Goal: Information Seeking & Learning: Learn about a topic

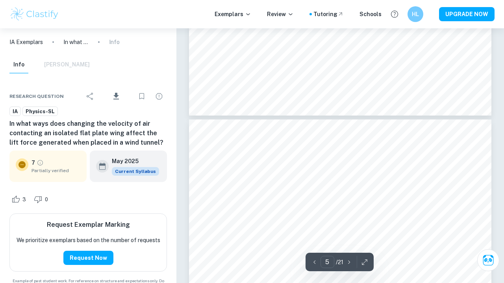
scroll to position [1764, 0]
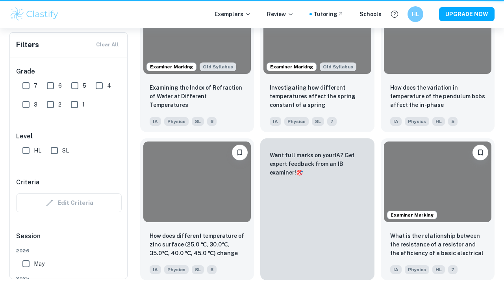
scroll to position [590, 0]
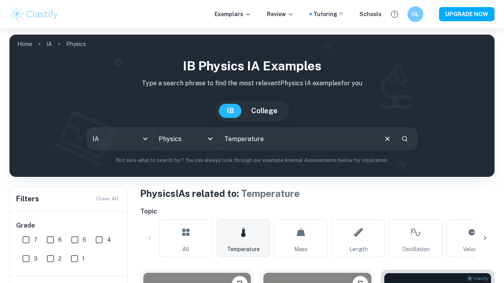
scroll to position [358, 0]
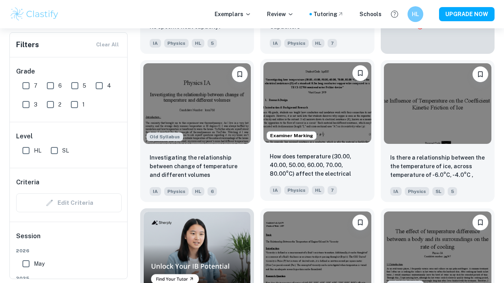
click at [322, 130] on img at bounding box center [316, 102] width 107 height 81
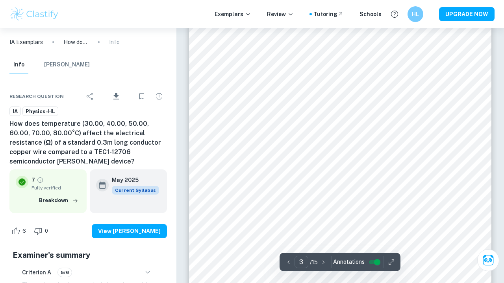
scroll to position [1023, 0]
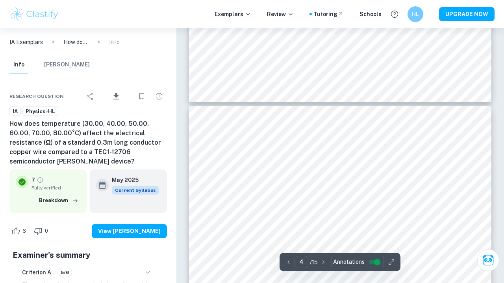
type input "3"
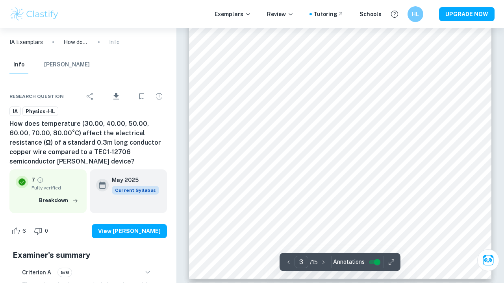
scroll to position [1025, 0]
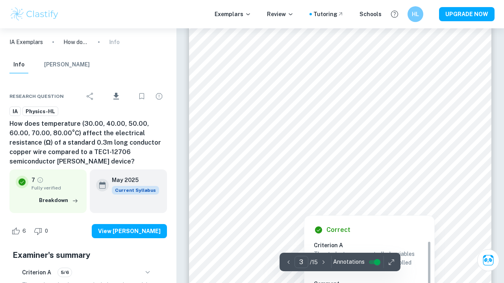
click at [432, 206] on div at bounding box center [346, 204] width 171 height 8
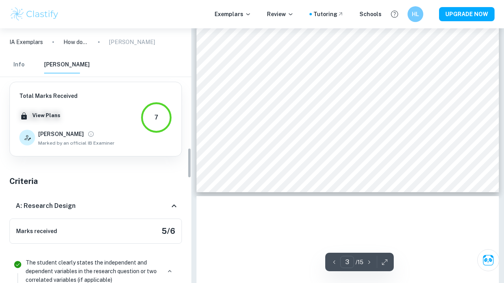
scroll to position [1004, 0]
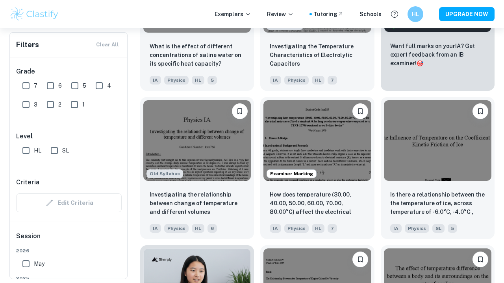
scroll to position [325, 0]
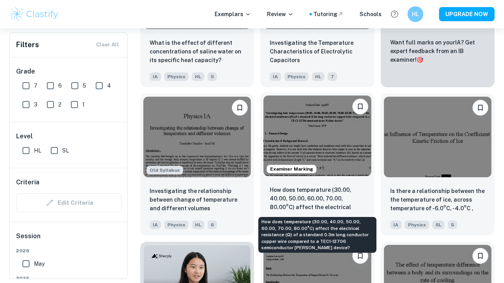
click at [311, 198] on p "How does temperature (30.00, 40.00, 50.00, 60.00, 70.00, 80.00°C) affect the el…" at bounding box center [317, 199] width 95 height 27
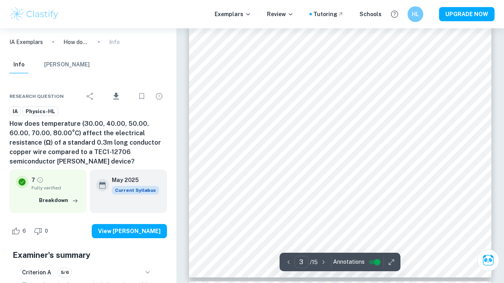
scroll to position [1021, 0]
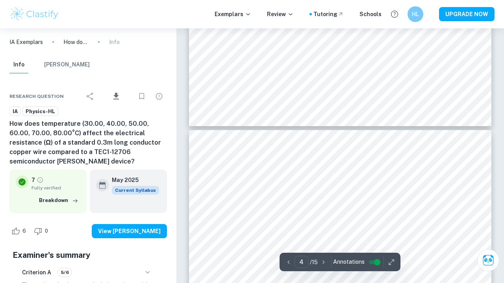
type input "5"
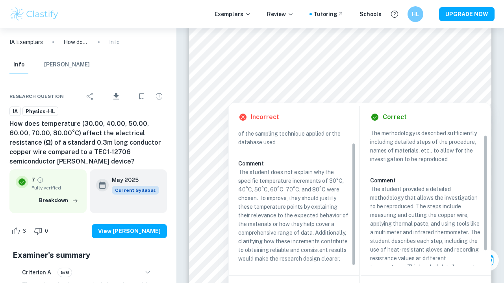
scroll to position [16, 0]
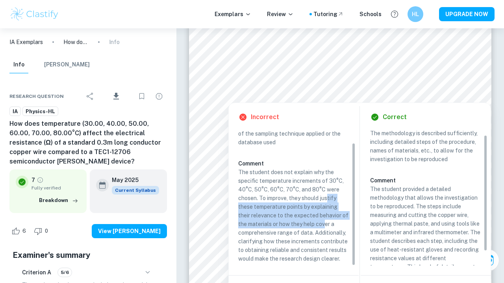
drag, startPoint x: 327, startPoint y: 200, endPoint x: 327, endPoint y: 221, distance: 20.9
click at [327, 221] on p "The student does not explain why the specific temperature increments of 30°C, 4…" at bounding box center [293, 215] width 111 height 95
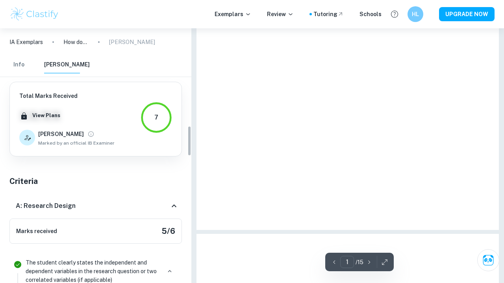
type input "5"
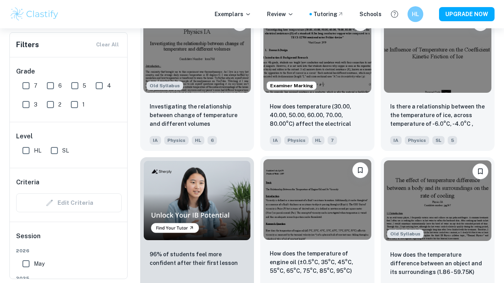
scroll to position [446, 0]
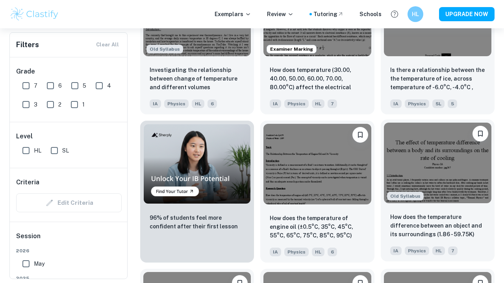
click at [415, 180] on img at bounding box center [437, 163] width 107 height 81
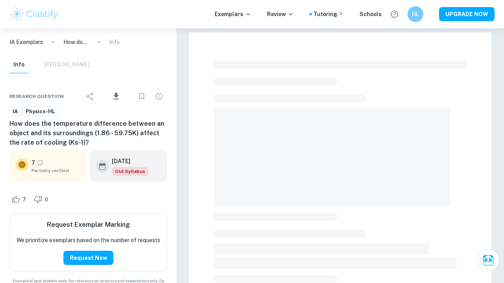
scroll to position [4, 0]
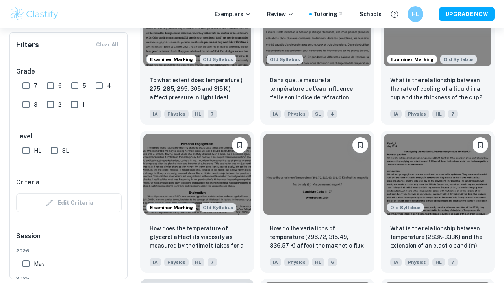
scroll to position [882, 0]
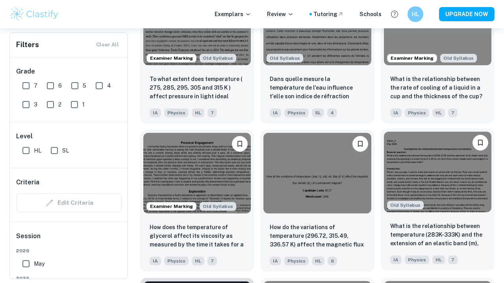
click at [414, 166] on img at bounding box center [437, 172] width 107 height 81
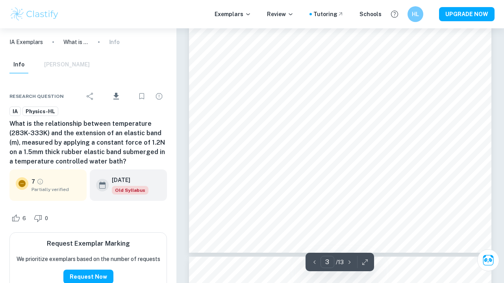
scroll to position [1160, 0]
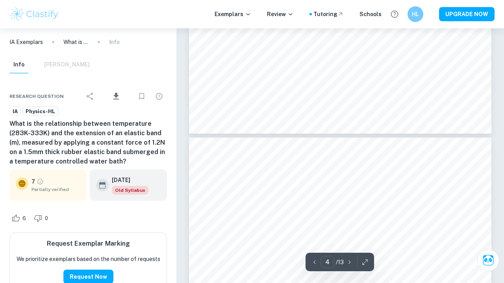
type input "5"
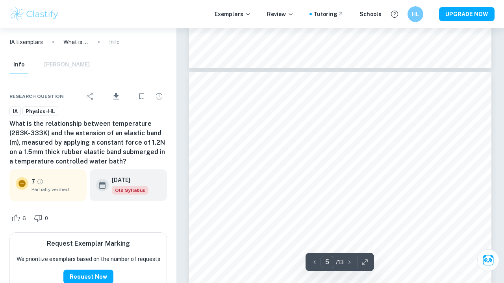
scroll to position [1900, 0]
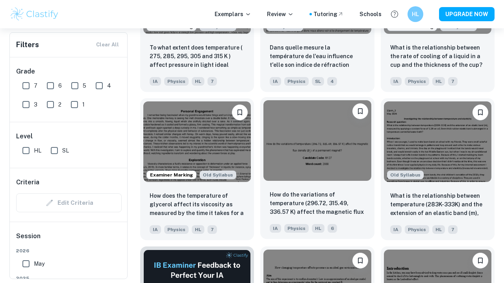
scroll to position [1012, 0]
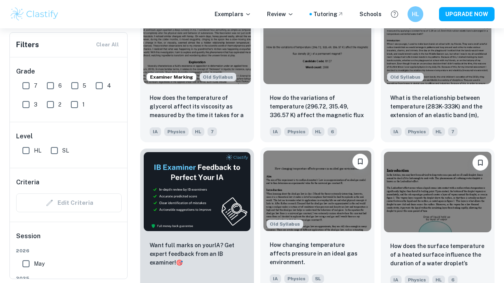
click at [334, 203] on img at bounding box center [316, 191] width 107 height 81
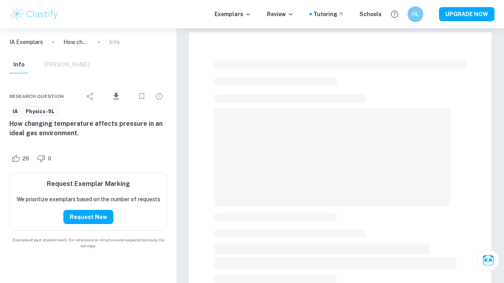
scroll to position [12, 0]
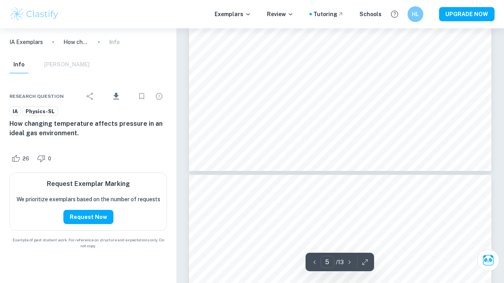
type input "4"
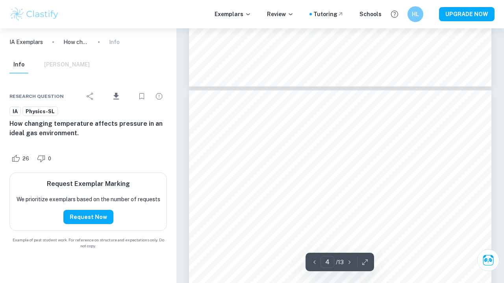
scroll to position [1507, 0]
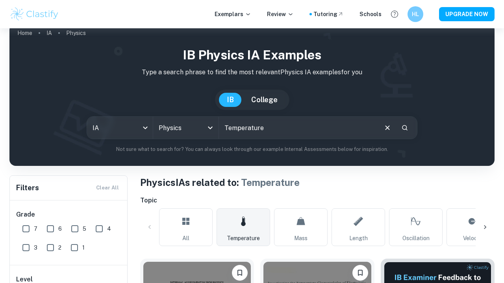
scroll to position [264, 0]
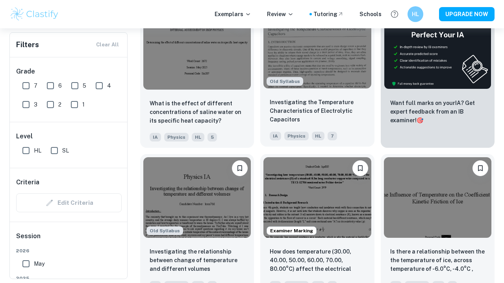
click at [303, 92] on div "Investigating the Temperature Characteristics of Electrolytic Capacitors IA Phy…" at bounding box center [317, 119] width 114 height 55
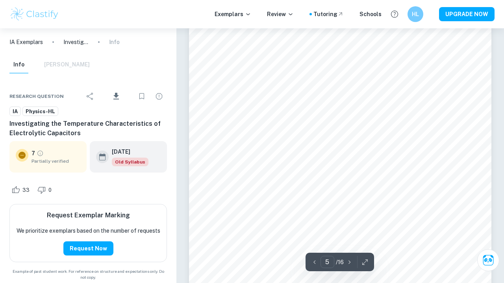
scroll to position [2265, 0]
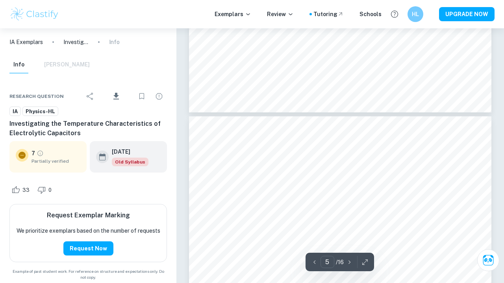
type input "6"
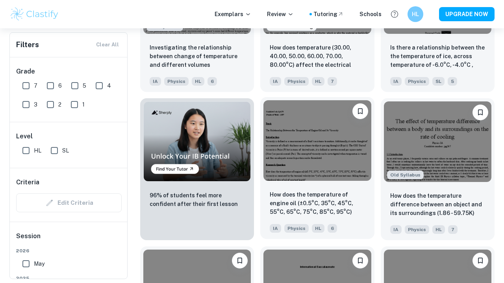
scroll to position [553, 0]
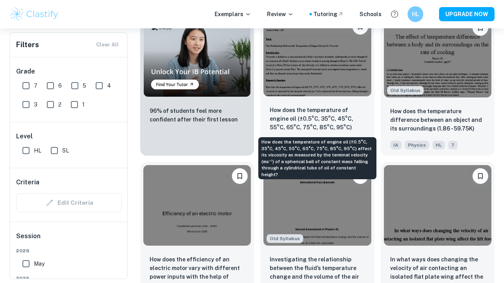
click at [315, 113] on p "How does the temperature of engine oil (±0.5°C, 35°C, 45°C, 55°C, 65°C, 75°C, 8…" at bounding box center [317, 119] width 95 height 27
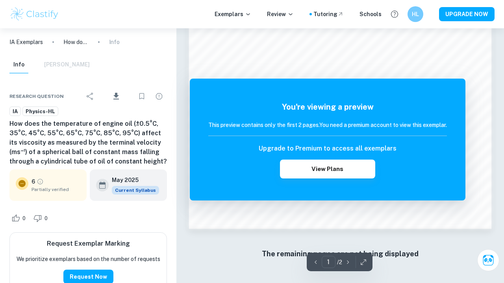
scroll to position [593, 0]
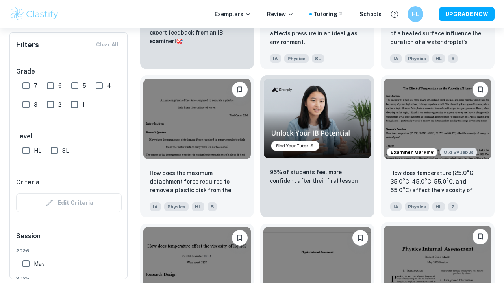
scroll to position [1303, 0]
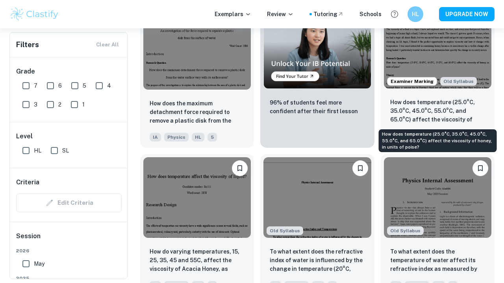
click at [422, 113] on p "How does temperature (25.0°C, 35.0°C, 45.0°C, 55.0°C, and 65.0°C) affect the vi…" at bounding box center [437, 111] width 95 height 27
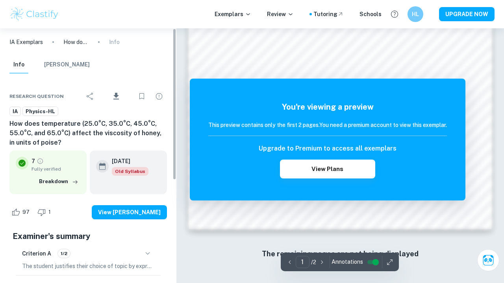
scroll to position [593, 0]
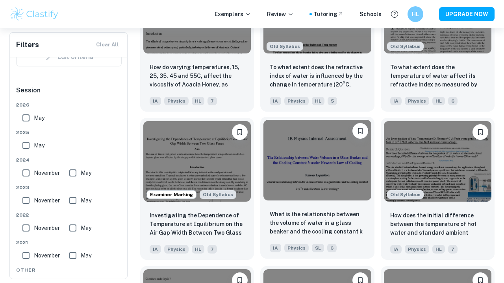
scroll to position [1490, 0]
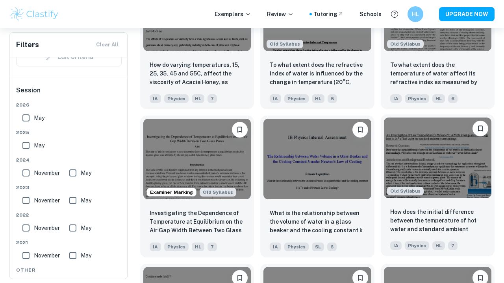
click at [440, 148] on img at bounding box center [437, 158] width 107 height 81
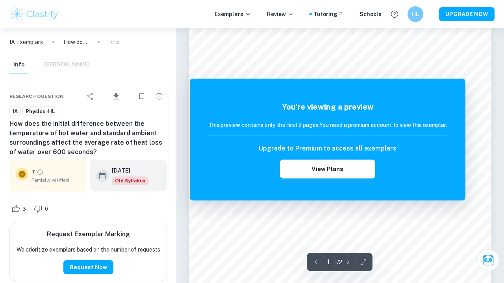
scroll to position [70, 0]
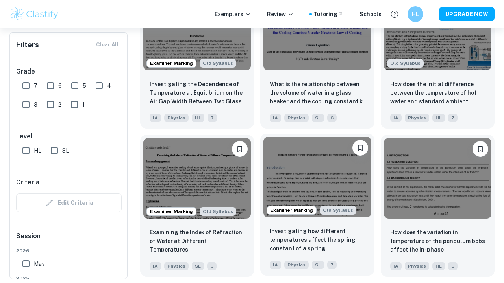
scroll to position [1625, 0]
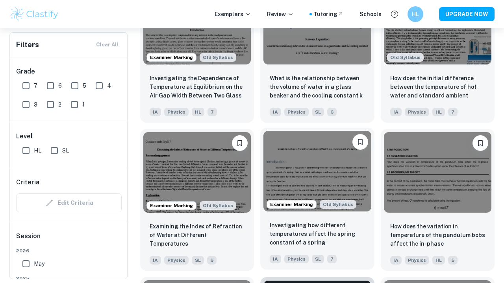
click at [294, 184] on img at bounding box center [316, 171] width 107 height 81
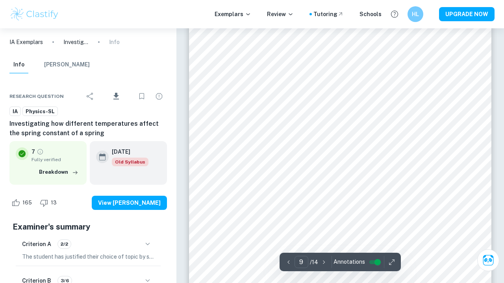
scroll to position [3758, 0]
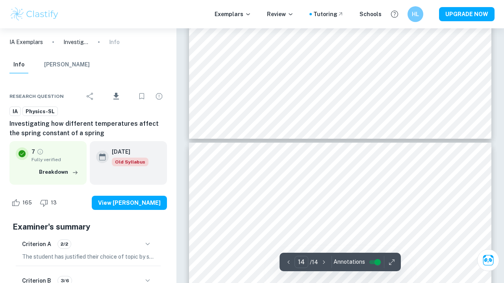
type input "13"
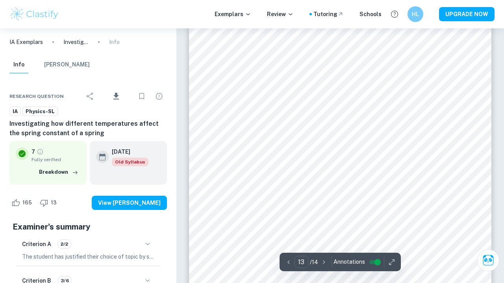
scroll to position [5440, 0]
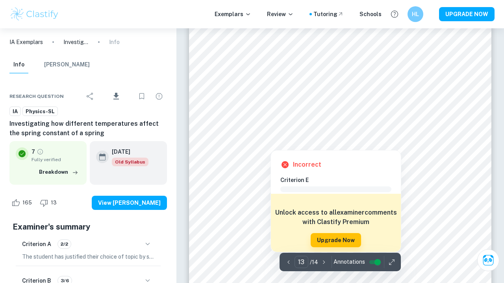
click at [268, 143] on div at bounding box center [270, 143] width 11 height 11
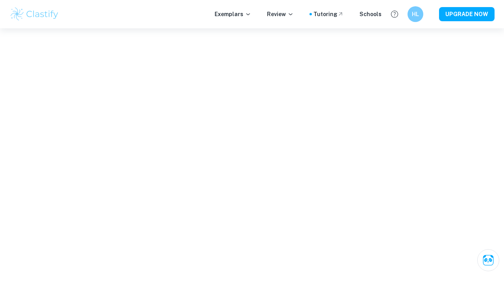
scroll to position [5409, 0]
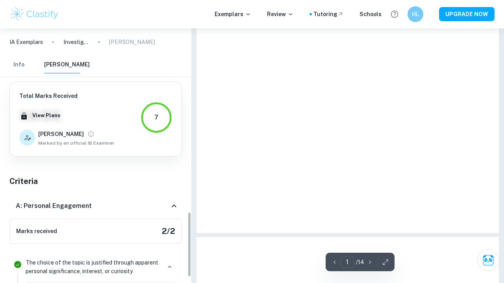
type input "13"
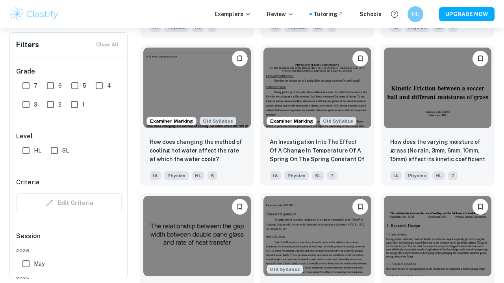
scroll to position [2327, 0]
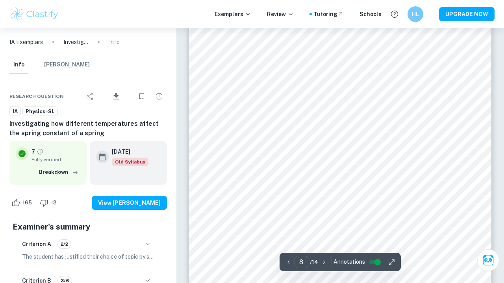
scroll to position [3137, 0]
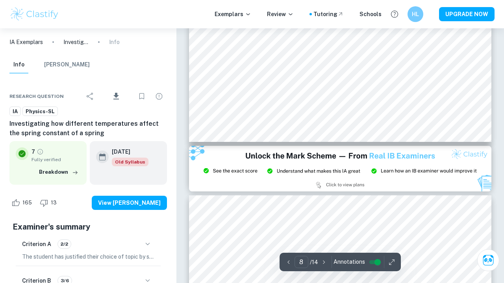
type input "9"
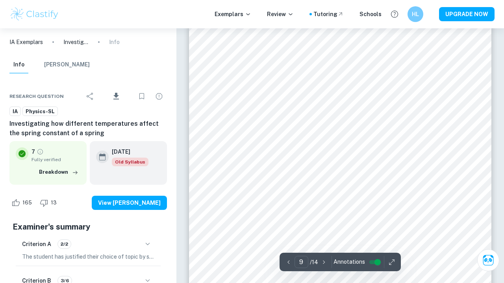
scroll to position [3807, 0]
